Goal: Task Accomplishment & Management: Complete application form

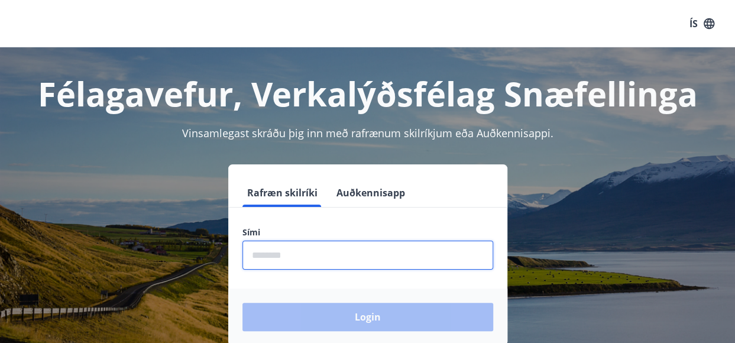
click at [343, 258] on input "phone" at bounding box center [367, 255] width 251 height 29
type input "********"
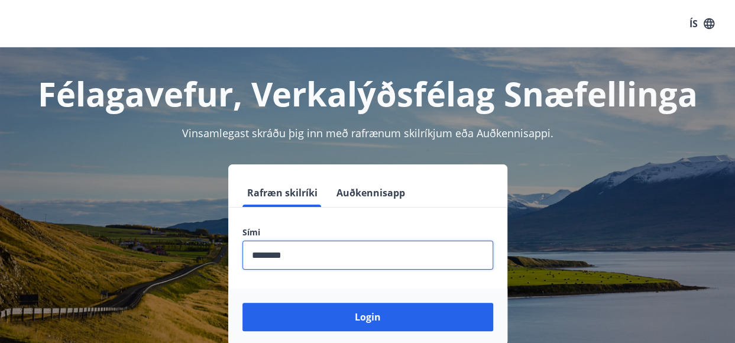
scroll to position [109, 0]
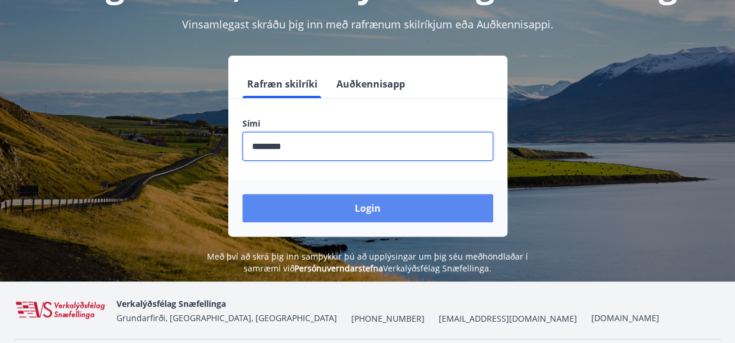
click at [359, 207] on button "Login" at bounding box center [367, 208] width 251 height 28
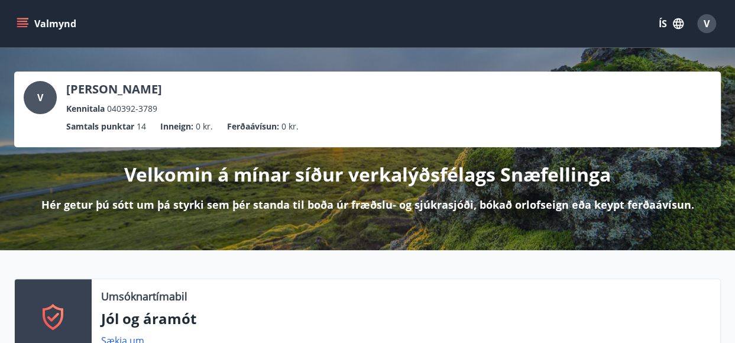
click at [32, 22] on button "Valmynd" at bounding box center [47, 23] width 67 height 21
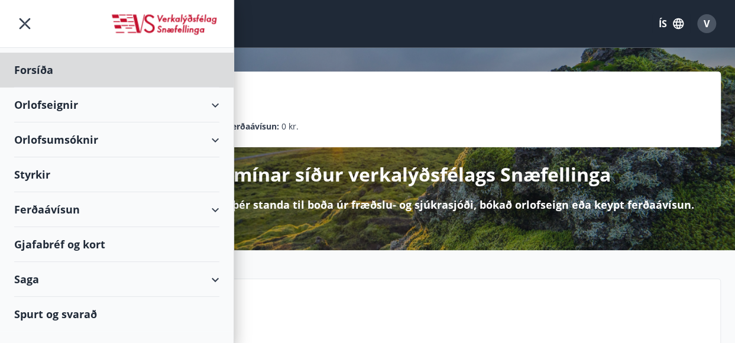
click at [27, 176] on div "Styrkir" at bounding box center [116, 174] width 205 height 35
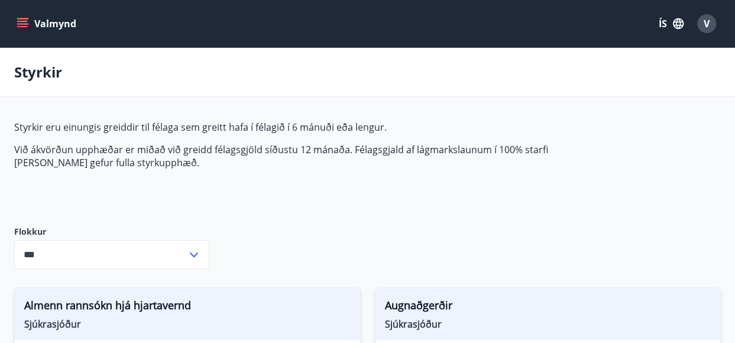
type input "***"
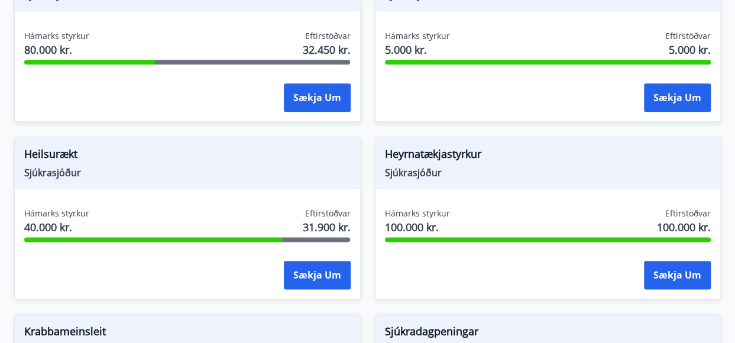
scroll to position [681, 0]
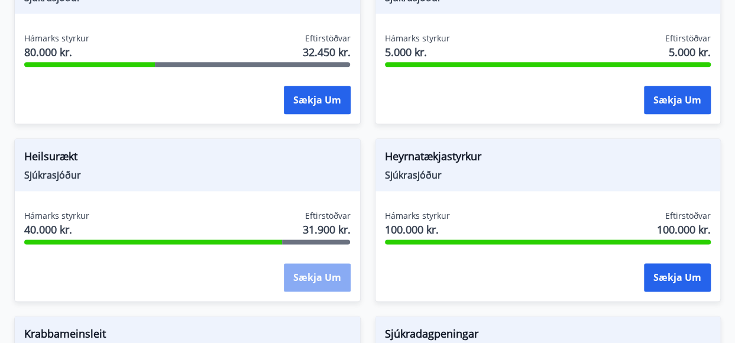
click at [343, 270] on button "Sækja um" at bounding box center [317, 277] width 67 height 28
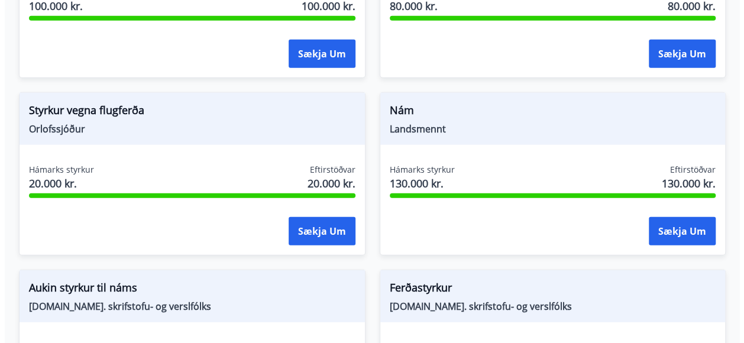
scroll to position [1437, 0]
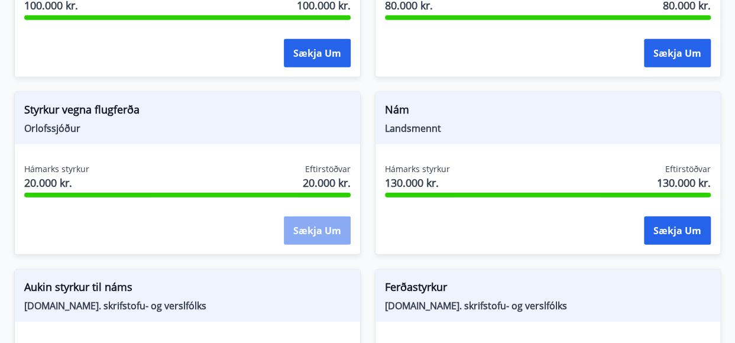
click at [342, 238] on button "Sækja um" at bounding box center [317, 230] width 67 height 28
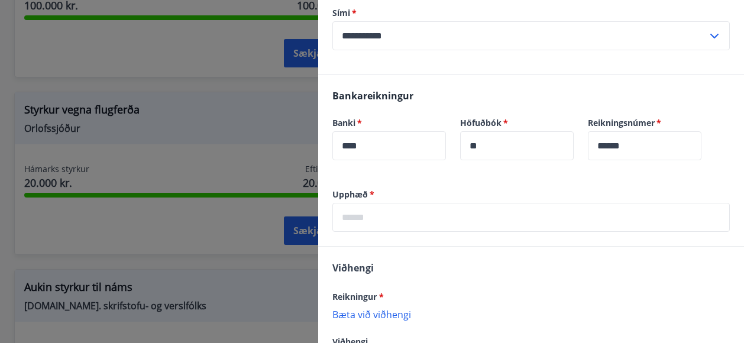
scroll to position [209, 0]
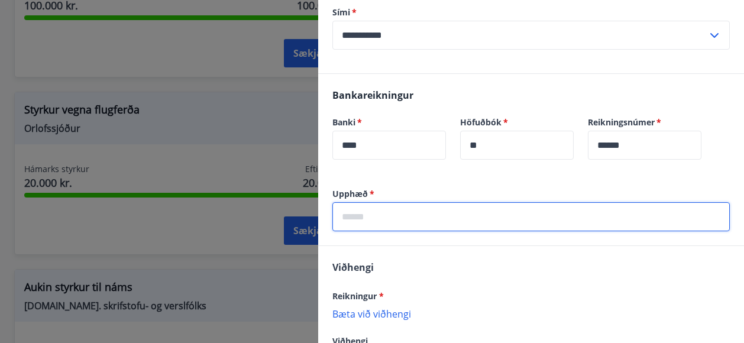
click at [376, 213] on input "text" at bounding box center [530, 216] width 397 height 29
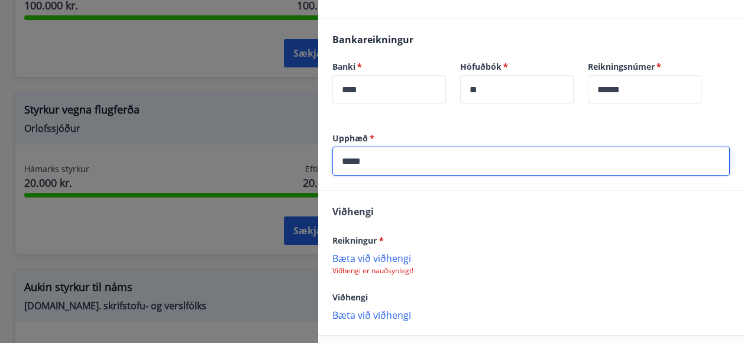
type input "*****"
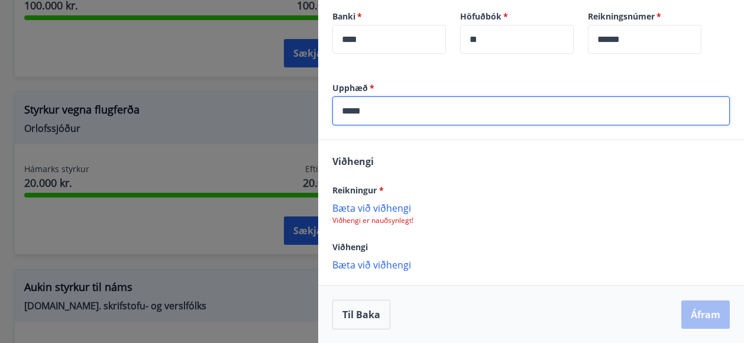
click at [398, 204] on p "Bæta við viðhengi" at bounding box center [530, 208] width 397 height 12
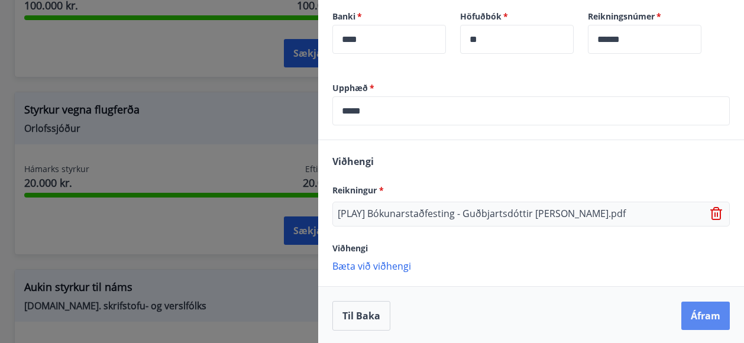
click at [706, 308] on button "Áfram" at bounding box center [705, 315] width 48 height 28
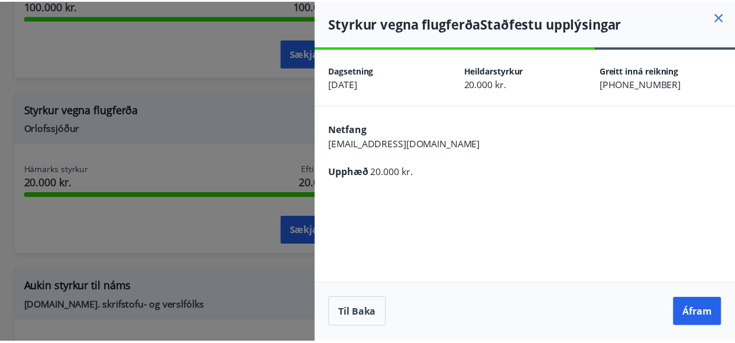
scroll to position [0, 0]
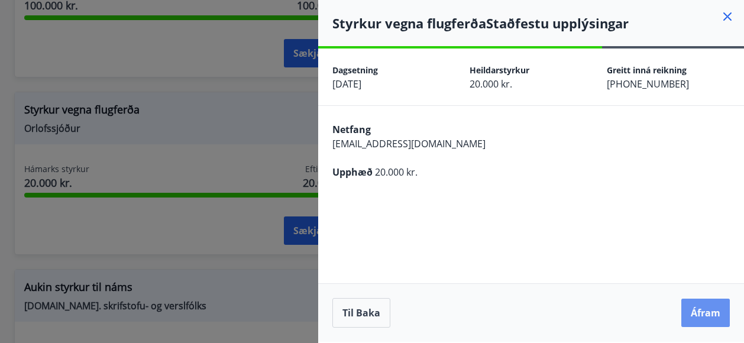
click at [706, 308] on button "Áfram" at bounding box center [705, 312] width 48 height 28
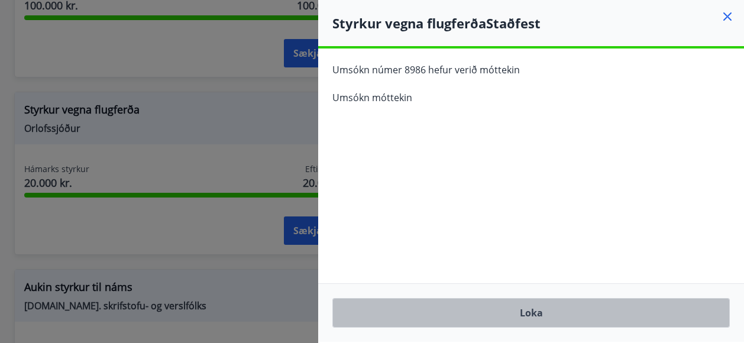
click at [644, 314] on button "Loka" at bounding box center [530, 313] width 397 height 30
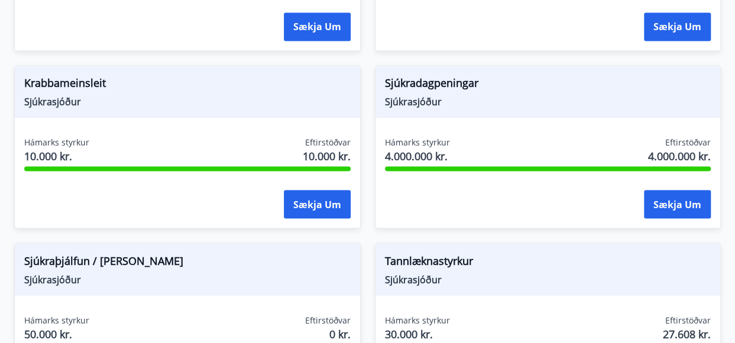
scroll to position [1053, 0]
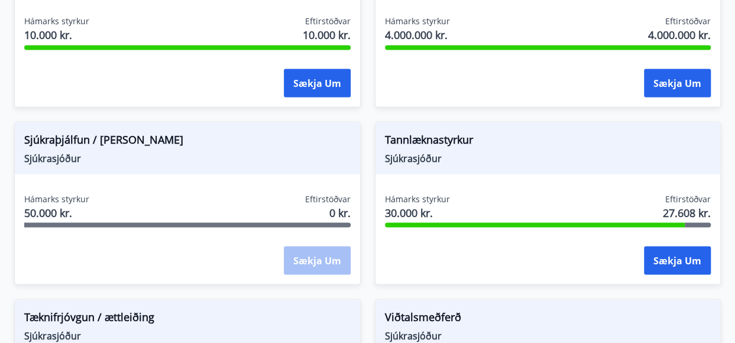
click at [327, 257] on div "Sækja um" at bounding box center [317, 261] width 67 height 30
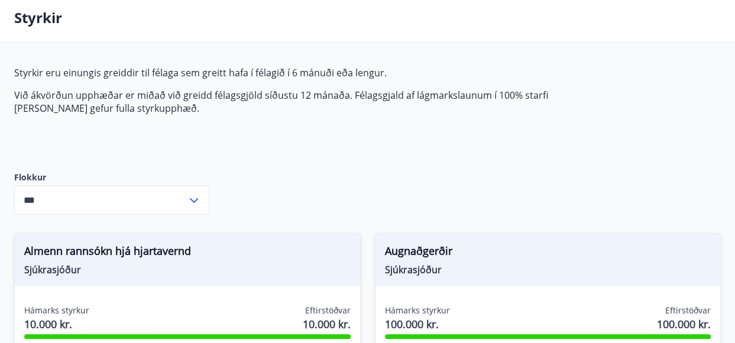
scroll to position [0, 0]
